Goal: Find contact information: Find contact information

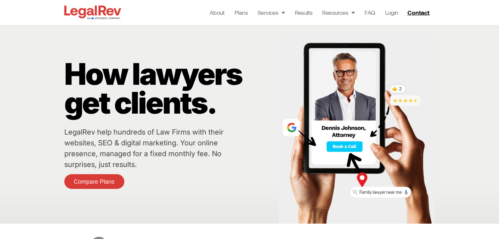
click at [167, 17] on div "About Plans Services Law Firm Website Design Law Firm Brand Identity Content Ma…" at bounding box center [278, 12] width 311 height 25
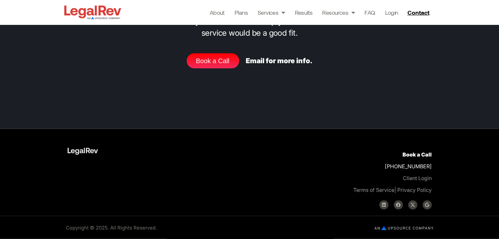
scroll to position [2844, 0]
click at [415, 10] on span "Contact" at bounding box center [418, 13] width 22 height 6
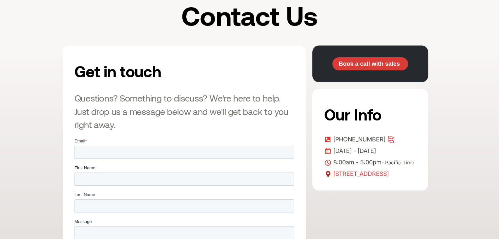
drag, startPoint x: 367, startPoint y: 184, endPoint x: 374, endPoint y: 184, distance: 6.9
click at [374, 179] on span "915 Broadway St #100 — Vancouver, WA 98660" at bounding box center [360, 174] width 57 height 10
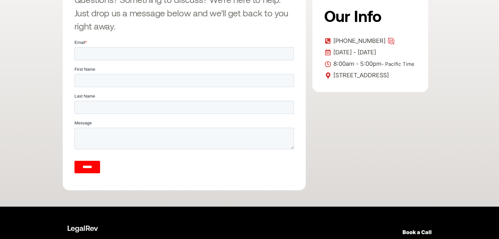
scroll to position [275, 0]
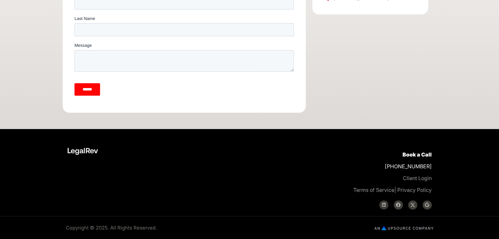
click at [384, 206] on icon at bounding box center [383, 205] width 5 height 5
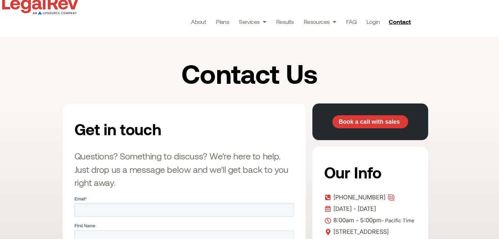
scroll to position [0, 0]
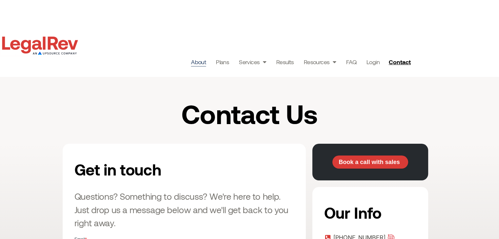
click at [195, 61] on link "About" at bounding box center [198, 61] width 15 height 9
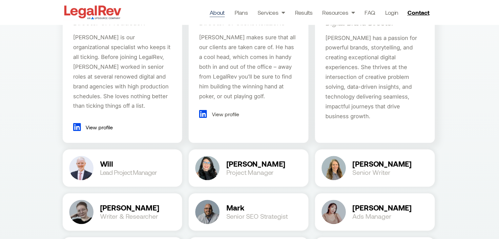
scroll to position [754, 0]
